Goal: Transaction & Acquisition: Purchase product/service

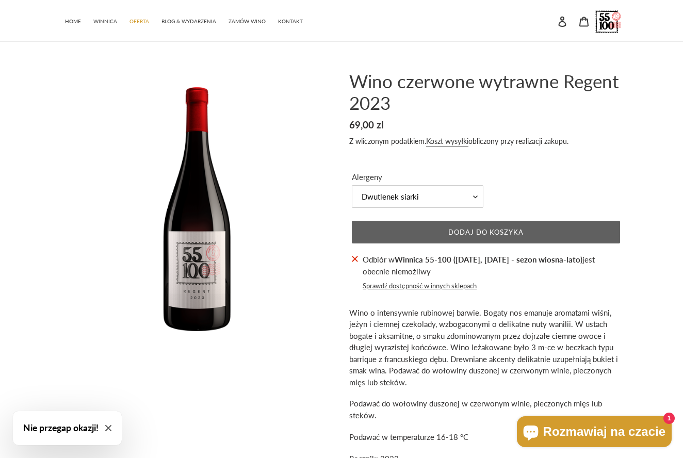
click at [478, 233] on span "Dodaj do koszyka" at bounding box center [486, 232] width 76 height 8
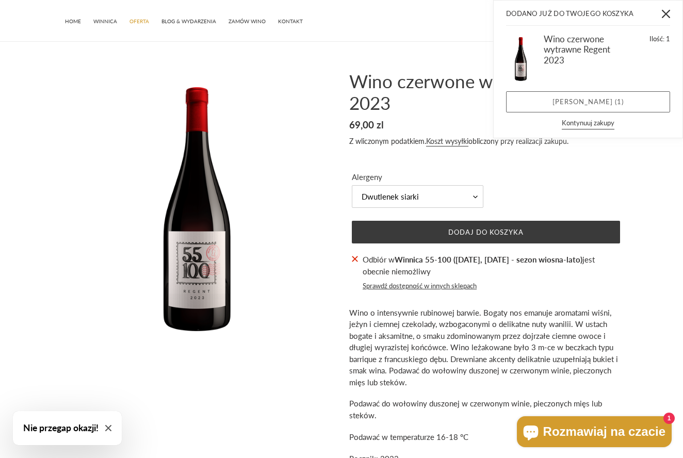
click at [566, 99] on link "[PERSON_NAME] ( 1 )" at bounding box center [588, 102] width 164 height 22
click at [583, 101] on link "Zobacz koszyk ( 1 )" at bounding box center [588, 102] width 164 height 22
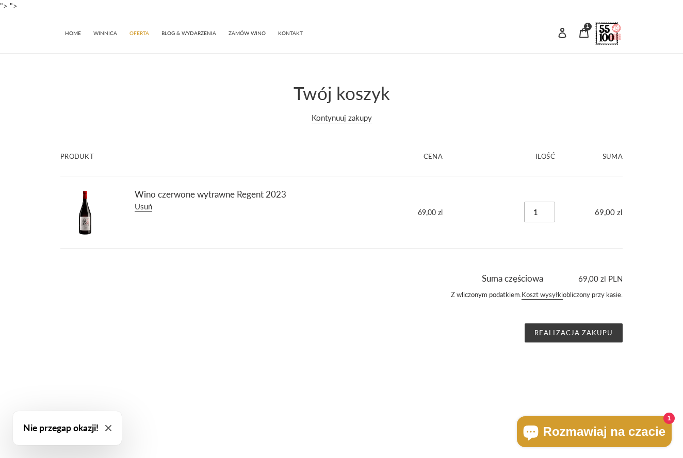
type input "0"
click at [549, 212] on input "0" at bounding box center [539, 212] width 31 height 21
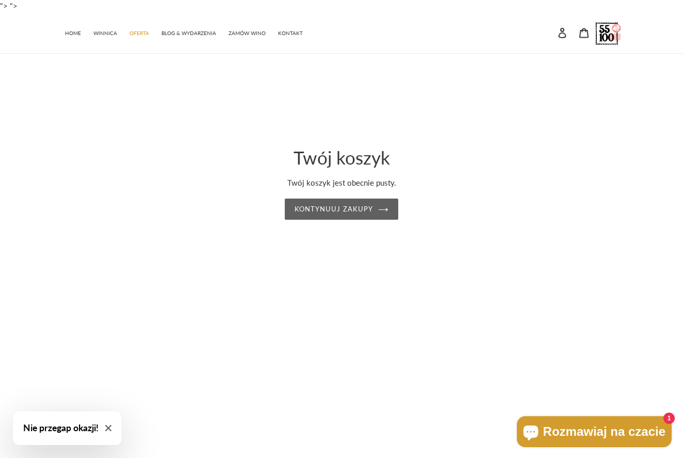
click at [366, 207] on link "Kontynuuj zakupy" at bounding box center [342, 210] width 114 height 22
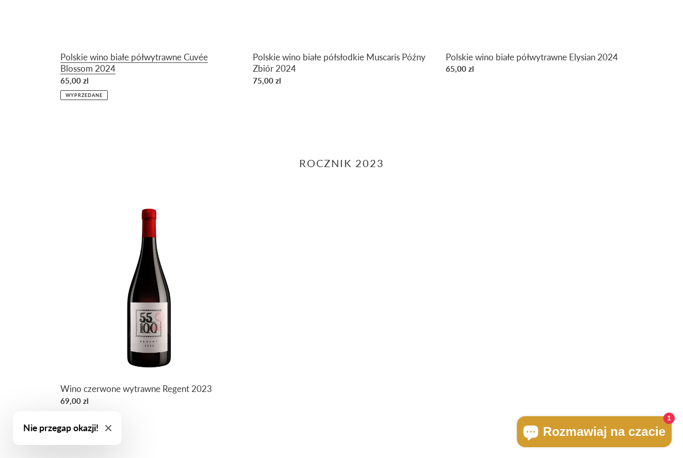
scroll to position [826, 0]
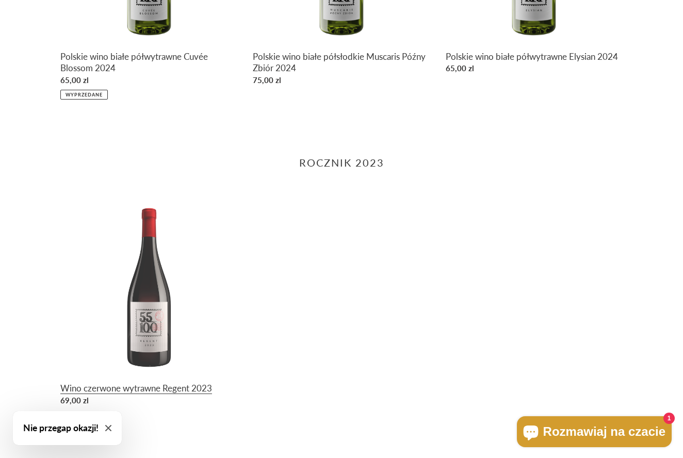
click at [147, 315] on link "Wino czerwone wytrawne Regent 2023" at bounding box center [148, 303] width 177 height 213
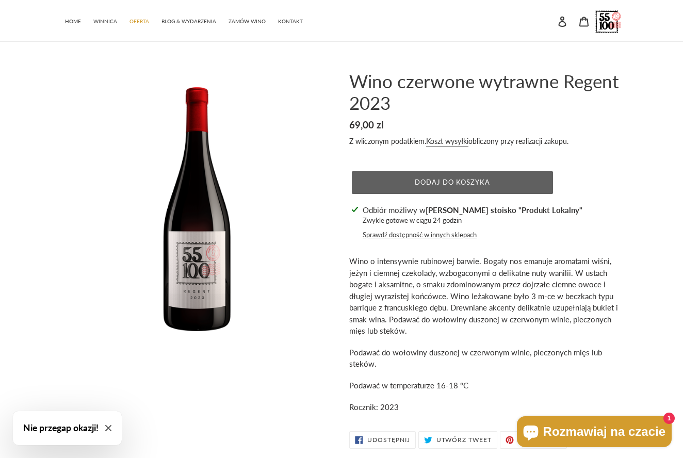
click at [429, 184] on span "Dodaj do koszyka" at bounding box center [453, 182] width 76 height 8
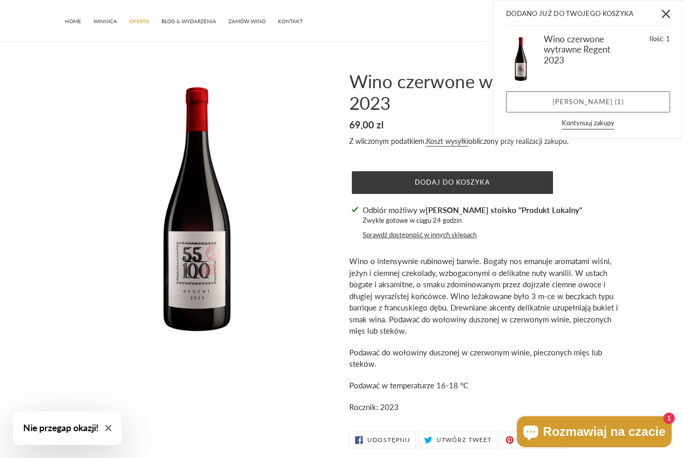
click at [578, 100] on link "Zobacz koszyk ( 1 )" at bounding box center [588, 102] width 164 height 22
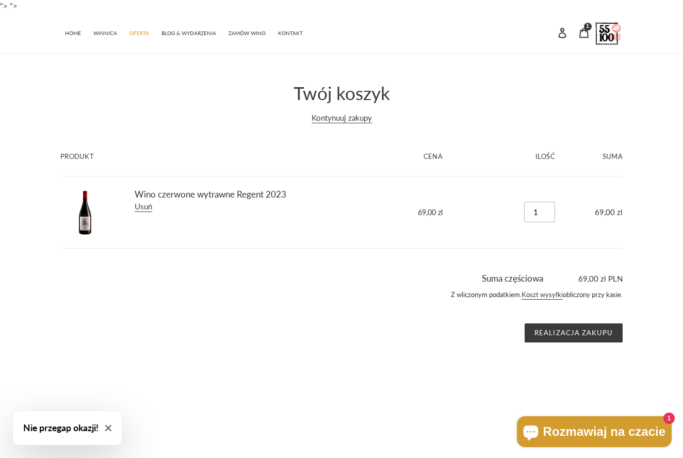
type input "2"
click at [548, 206] on input "2" at bounding box center [539, 212] width 31 height 21
type input "3"
click at [548, 206] on input "3" at bounding box center [539, 212] width 31 height 21
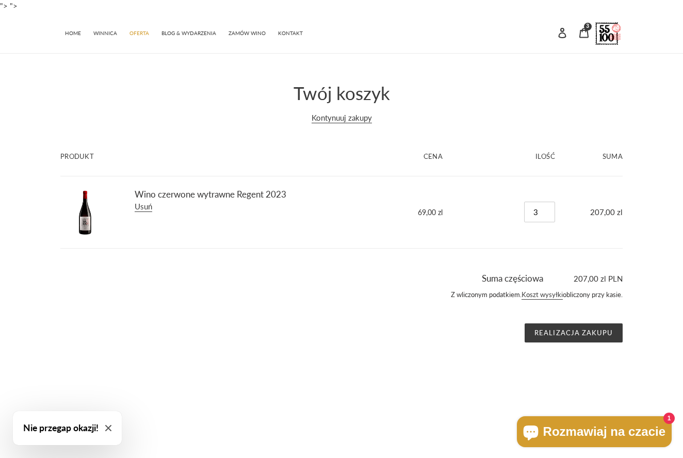
click at [548, 206] on input "3" at bounding box center [539, 212] width 31 height 21
click at [547, 209] on input "4" at bounding box center [539, 212] width 31 height 21
type input "5"
click at [547, 209] on input "5" at bounding box center [539, 212] width 31 height 21
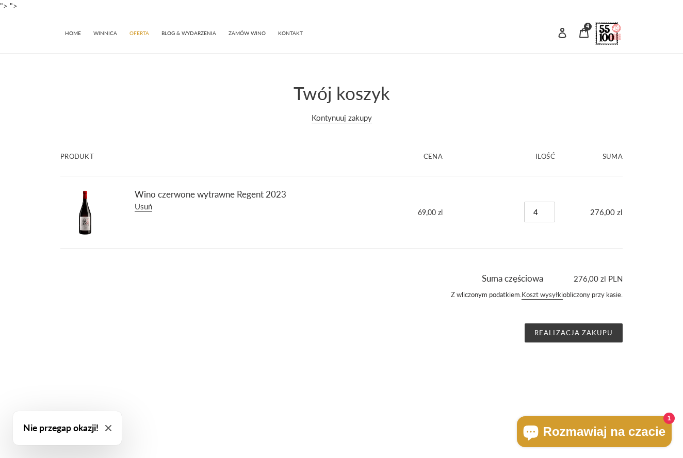
type input "5"
click at [547, 209] on input "5" at bounding box center [539, 212] width 31 height 21
type input "6"
click at [548, 207] on input "6" at bounding box center [539, 212] width 31 height 21
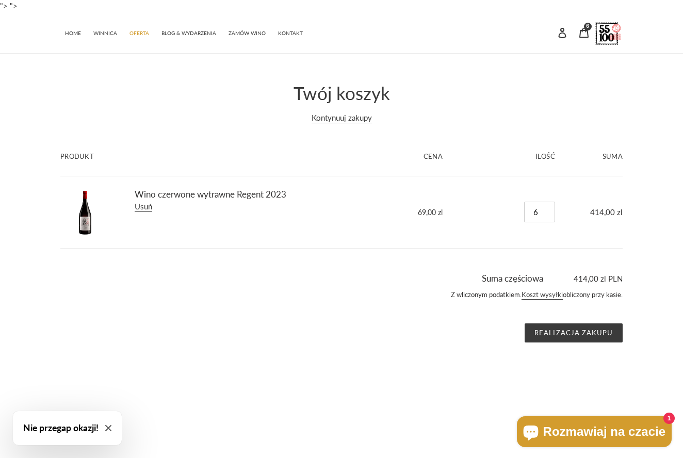
click at [548, 207] on input "6" at bounding box center [539, 212] width 31 height 21
type input "7"
click at [548, 208] on input "7" at bounding box center [539, 212] width 31 height 21
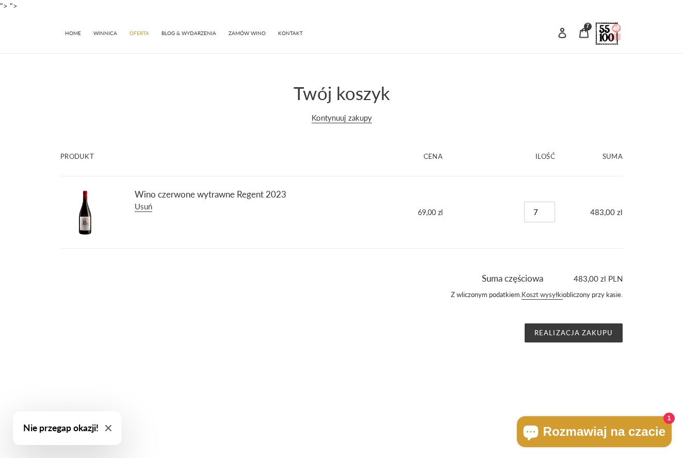
click at [548, 208] on input "7" at bounding box center [539, 212] width 31 height 21
type input "8"
click at [547, 209] on input "8" at bounding box center [539, 212] width 31 height 21
type input "9"
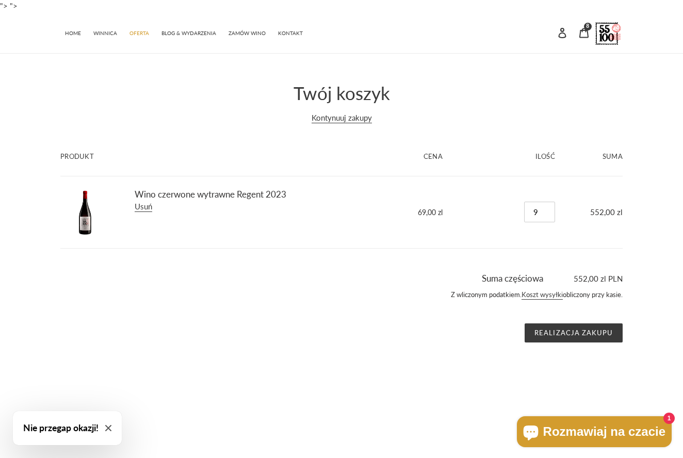
click at [547, 207] on input "9" at bounding box center [539, 212] width 31 height 21
type input "10"
click at [548, 208] on input "10" at bounding box center [539, 212] width 31 height 21
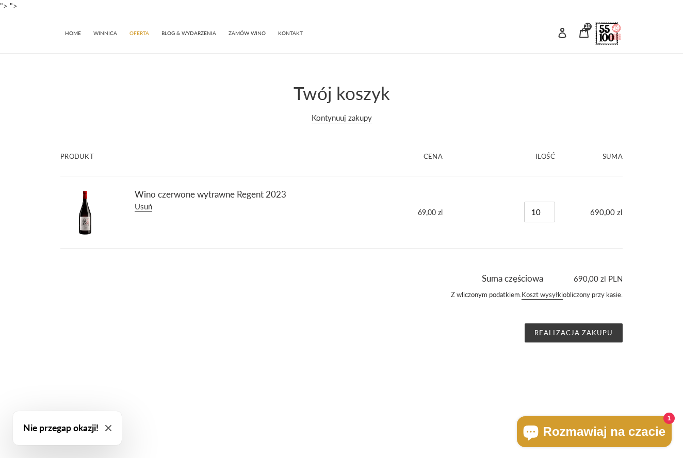
click at [548, 208] on input "10" at bounding box center [539, 212] width 31 height 21
type input "11"
click at [547, 207] on input "11" at bounding box center [539, 212] width 31 height 21
type input "12"
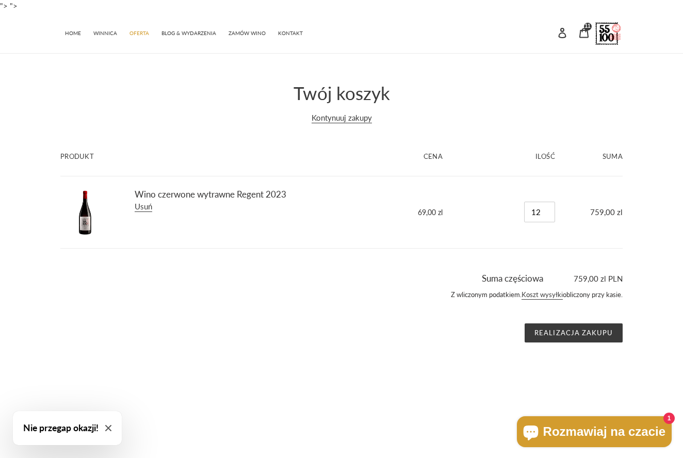
click at [548, 207] on input "12" at bounding box center [539, 212] width 31 height 21
type input "13"
click at [549, 208] on input "13" at bounding box center [539, 212] width 31 height 21
type input "14"
click at [549, 207] on input "14" at bounding box center [539, 212] width 31 height 21
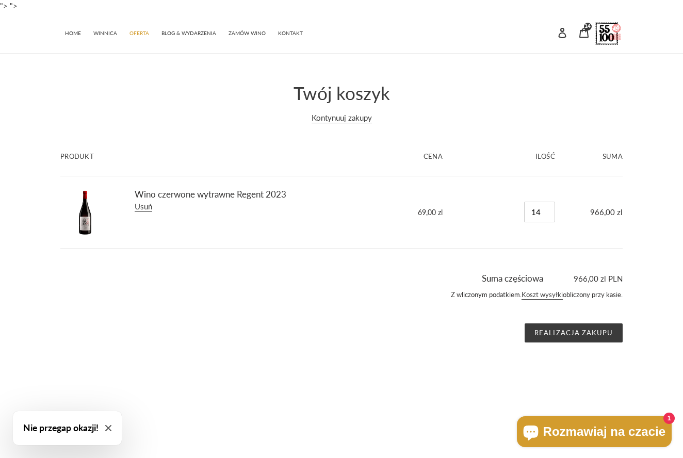
type input "15"
click at [549, 207] on input "15" at bounding box center [539, 212] width 31 height 21
type input "16"
click at [549, 207] on input "16" at bounding box center [539, 212] width 31 height 21
type input "17"
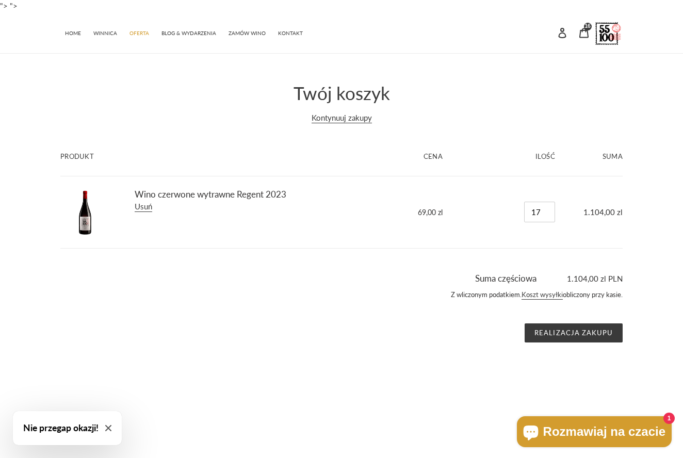
click at [549, 207] on input "17" at bounding box center [539, 212] width 31 height 21
type input "18"
click at [548, 208] on input "18" at bounding box center [539, 212] width 31 height 21
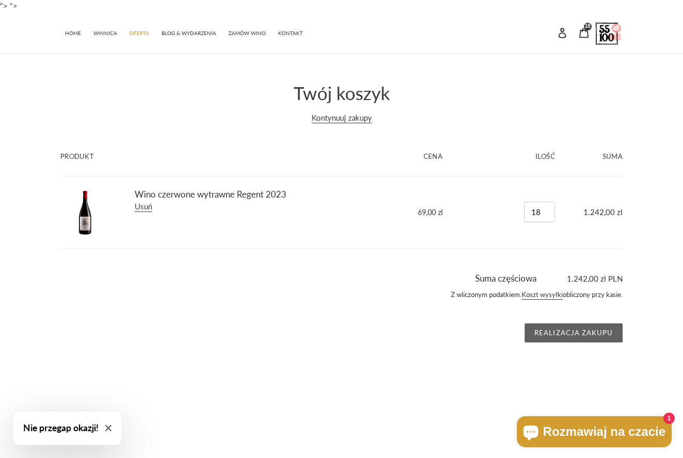
click at [601, 331] on input "Realizacja zakupu" at bounding box center [574, 334] width 98 height 20
click at [561, 331] on input "Realizacja zakupu" at bounding box center [574, 334] width 98 height 20
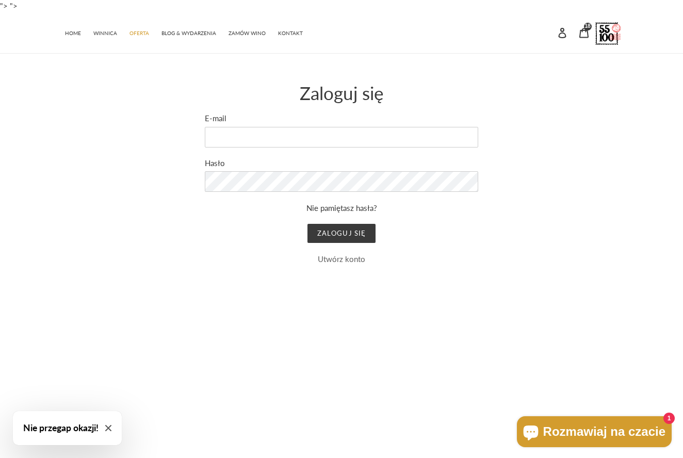
click at [326, 258] on link "Utwórz konto" at bounding box center [341, 258] width 47 height 9
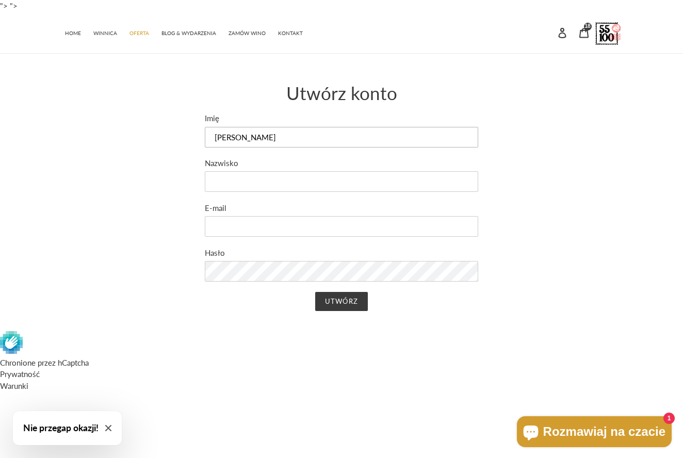
type input "[PERSON_NAME]"
click at [164, 301] on div "Utwórz konto Imię [PERSON_NAME] Nazwisko [GEOGRAPHIC_DATA] E-mail Hasło Utwórz" at bounding box center [334, 207] width 578 height 250
click at [150, 319] on div "Utwórz konto Imię [PERSON_NAME] Nazwisko [GEOGRAPHIC_DATA] E-mail Hasło Utwórz" at bounding box center [334, 207] width 578 height 250
type input "[EMAIL_ADDRESS][DOMAIN_NAME]"
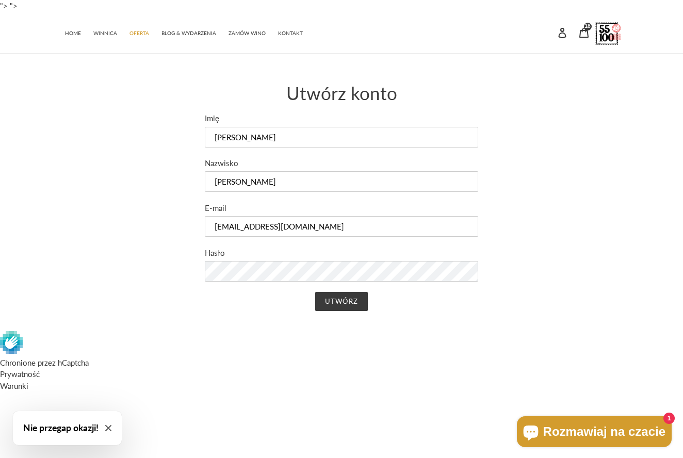
click at [143, 284] on div "Utwórz konto Imię [PERSON_NAME] Nazwisko [GEOGRAPHIC_DATA] E-mail [EMAIL_ADDRES…" at bounding box center [334, 207] width 578 height 250
click at [343, 299] on input "Utwórz" at bounding box center [341, 302] width 52 height 20
click at [335, 300] on input "Utwórz" at bounding box center [341, 302] width 52 height 20
click at [349, 302] on input "Utwórz" at bounding box center [341, 302] width 52 height 20
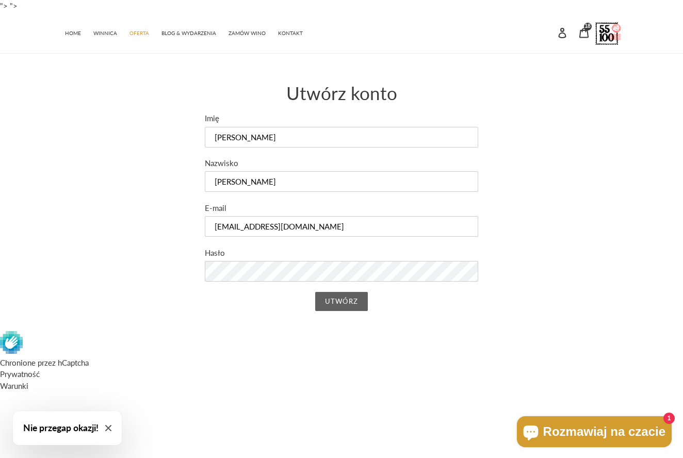
click at [347, 301] on input "Utwórz" at bounding box center [341, 302] width 52 height 20
click at [333, 298] on input "Utwórz" at bounding box center [341, 302] width 52 height 20
click at [333, 300] on input "Utwórz" at bounding box center [341, 302] width 52 height 20
click at [342, 300] on input "Utwórz" at bounding box center [341, 302] width 52 height 20
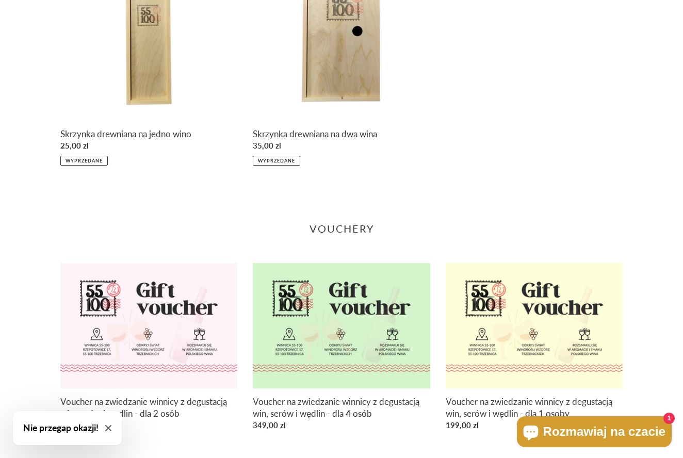
scroll to position [1390, 0]
click at [111, 427] on icon "Close modal" at bounding box center [108, 428] width 6 height 6
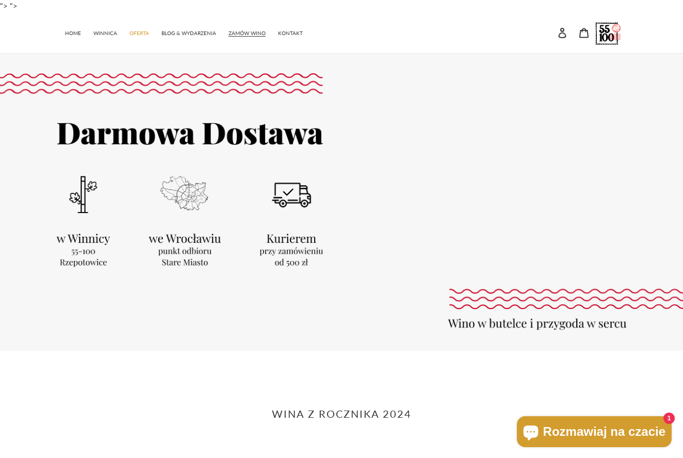
scroll to position [0, 0]
